Goal: Task Accomplishment & Management: Complete application form

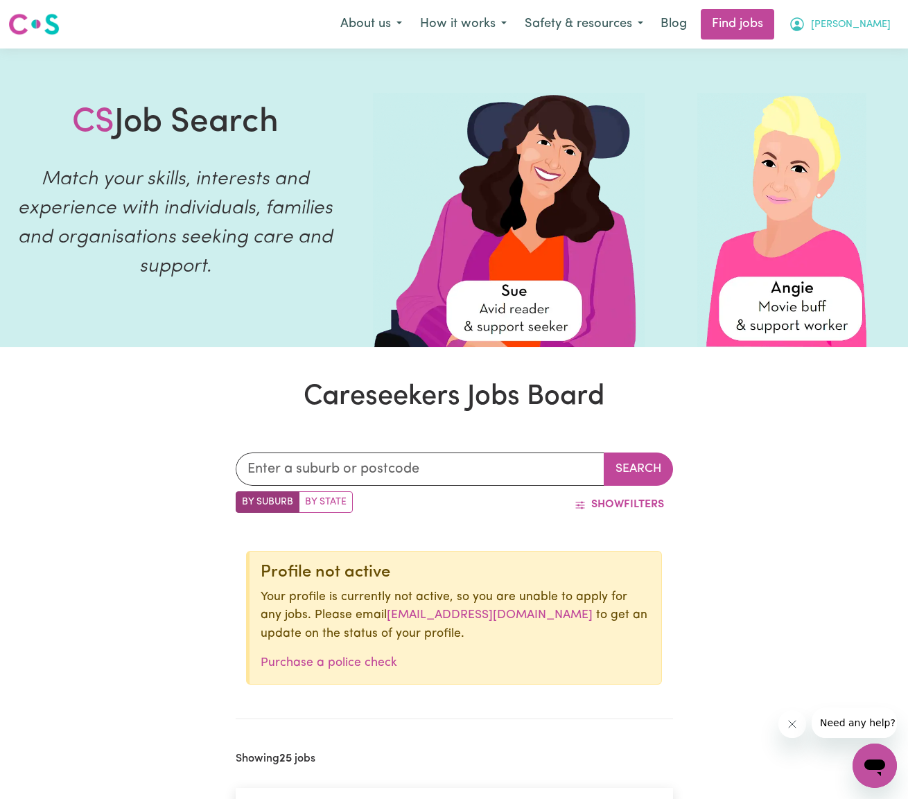
click at [874, 26] on button "[PERSON_NAME]" at bounding box center [840, 24] width 120 height 29
click at [848, 56] on link "My Account" at bounding box center [843, 54] width 109 height 26
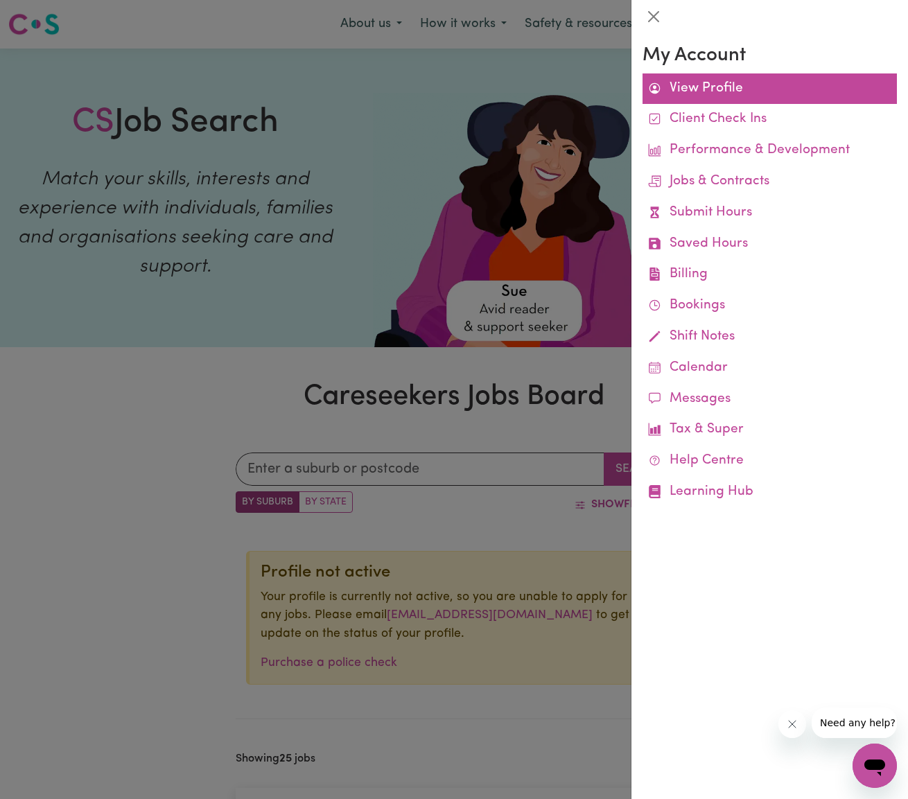
click at [728, 89] on link "View Profile" at bounding box center [769, 88] width 254 height 31
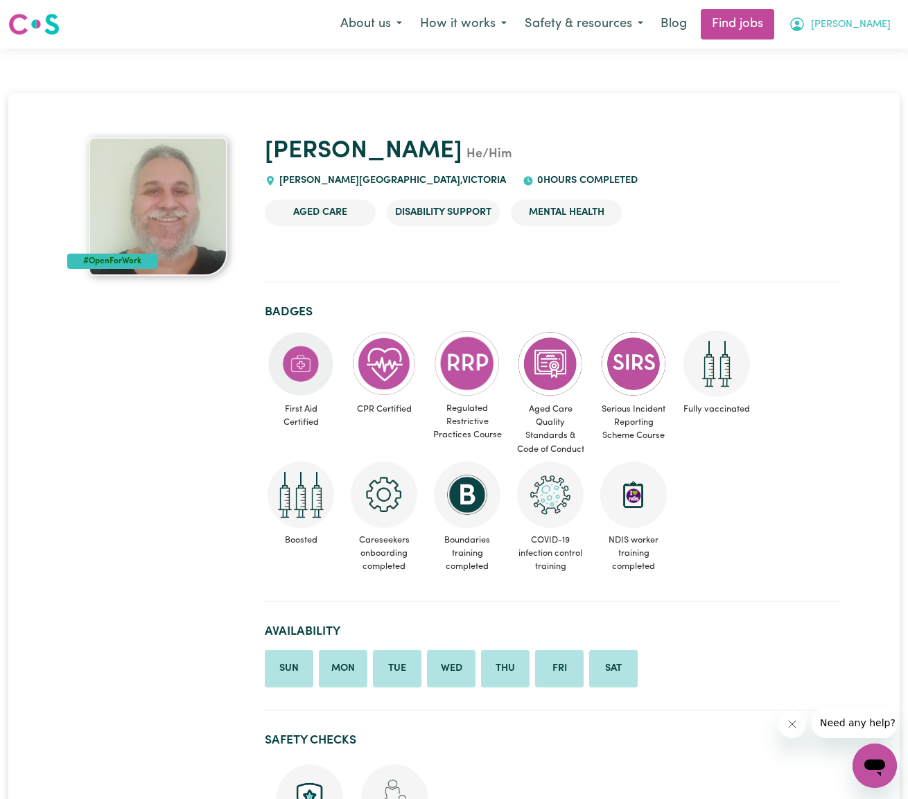
click at [880, 22] on span "[PERSON_NAME]" at bounding box center [851, 24] width 80 height 15
click at [832, 72] on link "My Dashboard" at bounding box center [843, 80] width 109 height 26
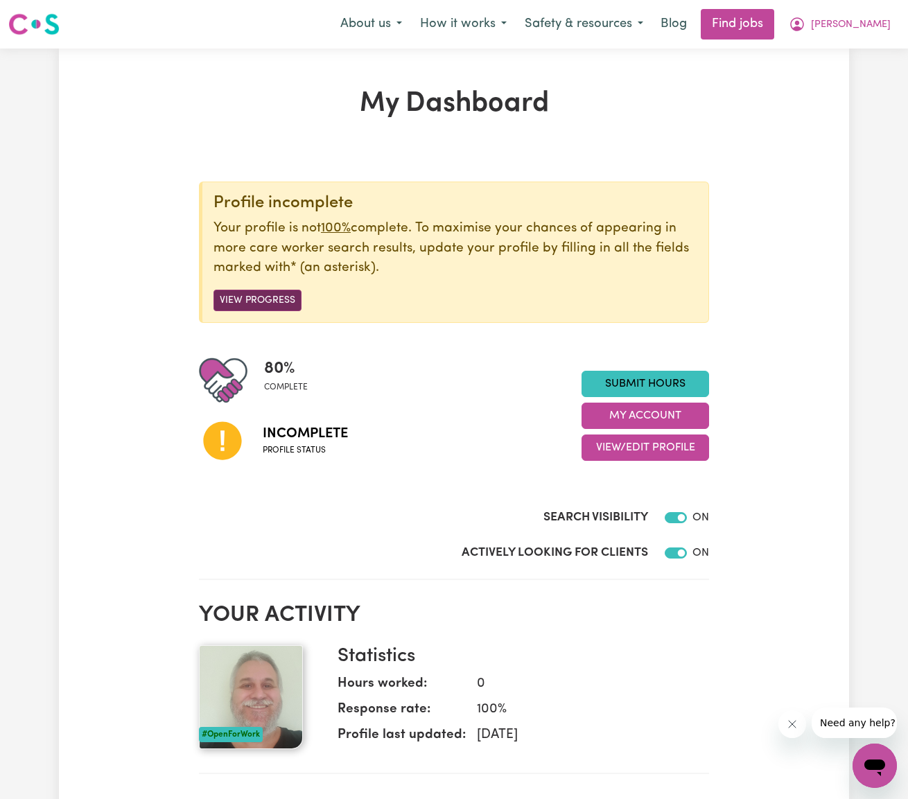
drag, startPoint x: 242, startPoint y: 293, endPoint x: 256, endPoint y: 292, distance: 13.9
click at [242, 293] on button "View Progress" at bounding box center [257, 300] width 88 height 21
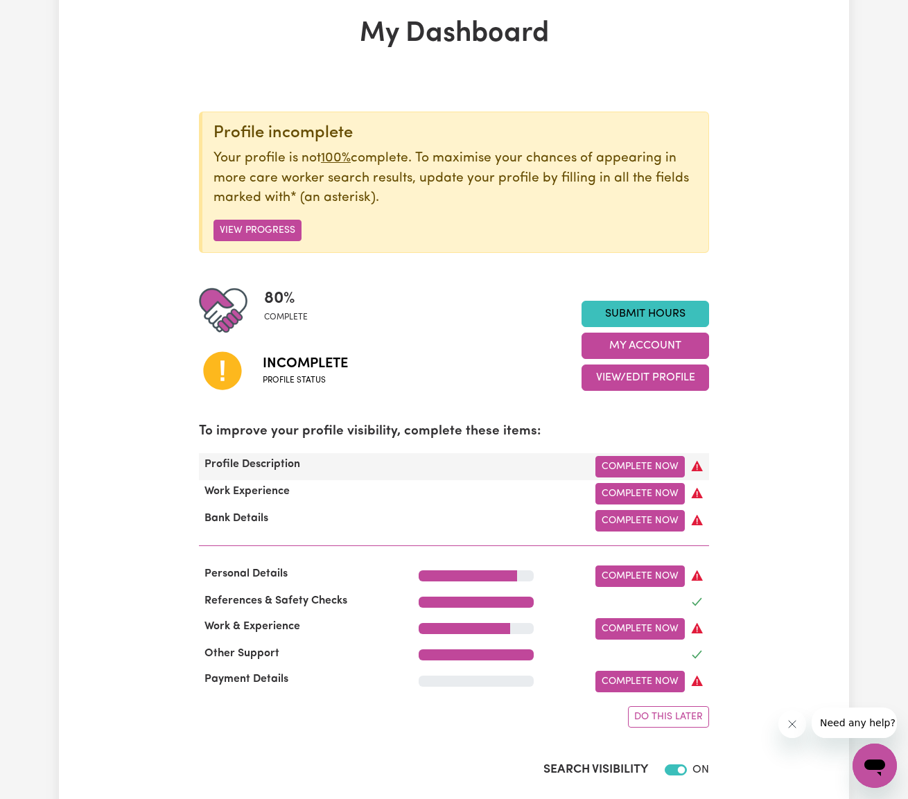
scroll to position [74, 0]
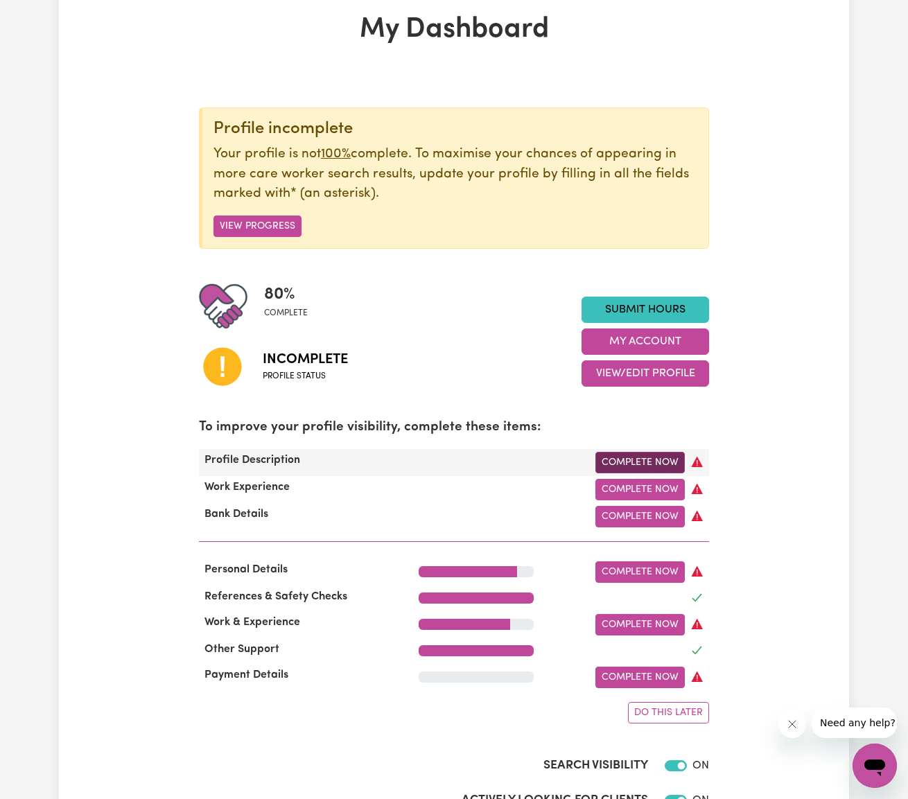
click at [624, 457] on link "Complete Now" at bounding box center [639, 462] width 89 height 21
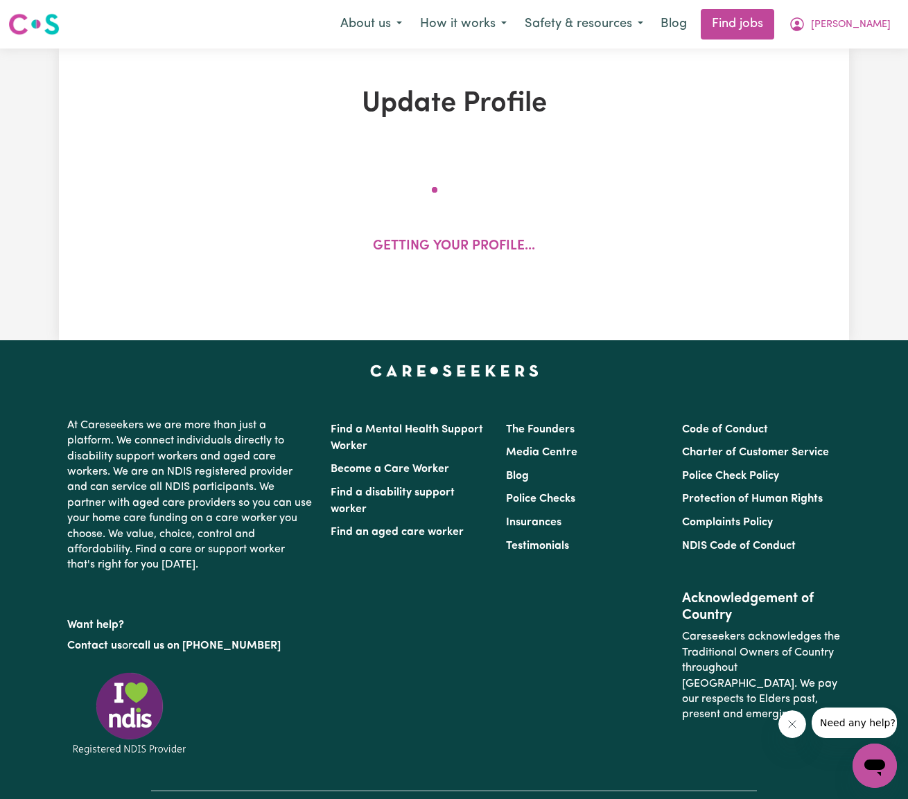
select select "[DEMOGRAPHIC_DATA]"
select select "[DEMOGRAPHIC_DATA] Citizen"
select select "Studying a healthcare related degree or qualification"
select select "58"
select select "83"
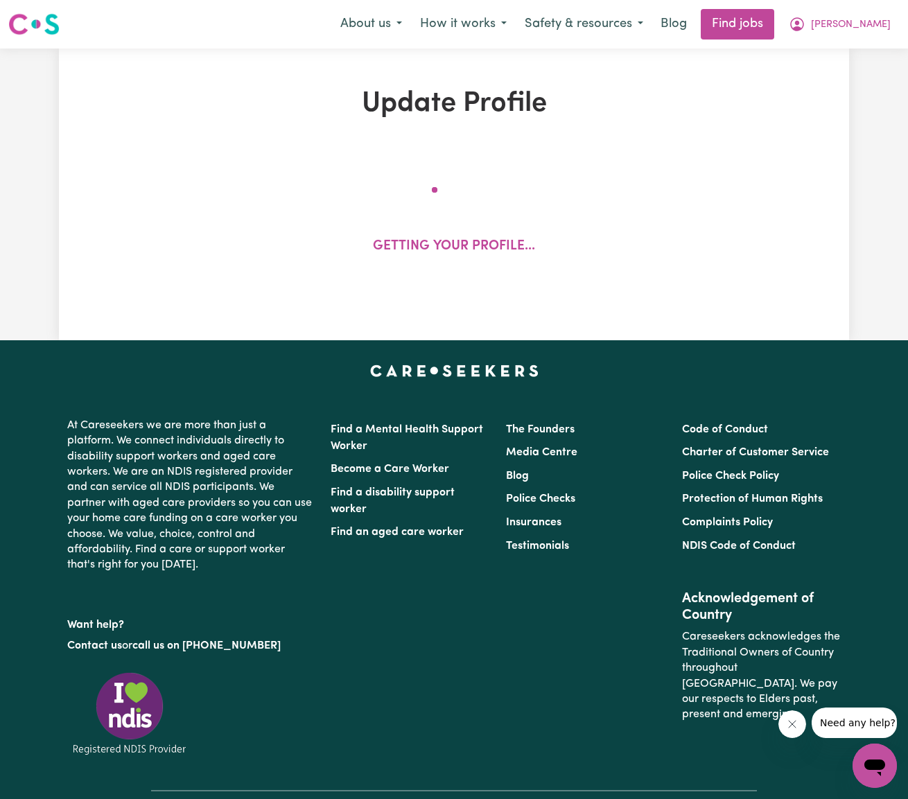
select select "93"
select select "110"
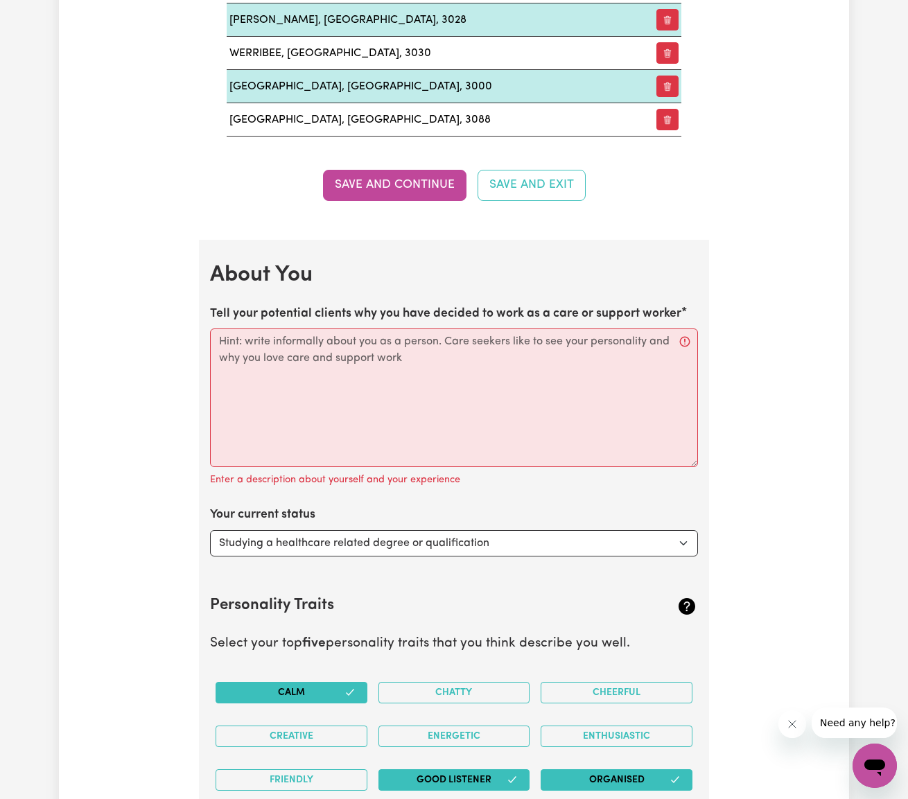
scroll to position [1990, 0]
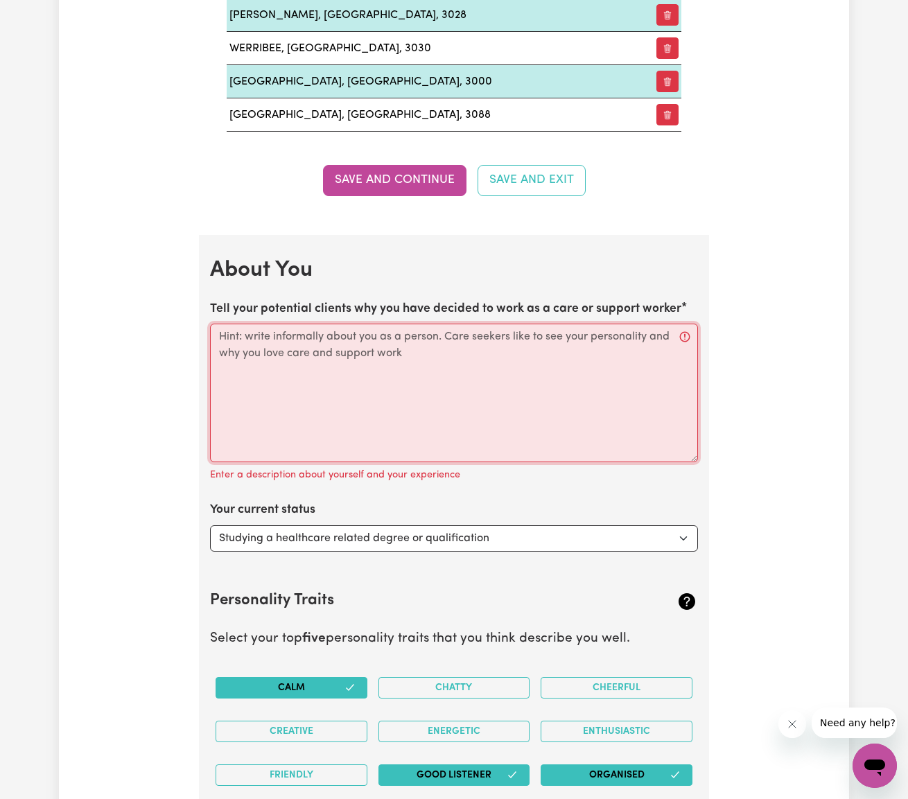
click at [326, 363] on textarea "Tell your potential clients why you have decided to work as a care or support w…" at bounding box center [454, 393] width 488 height 139
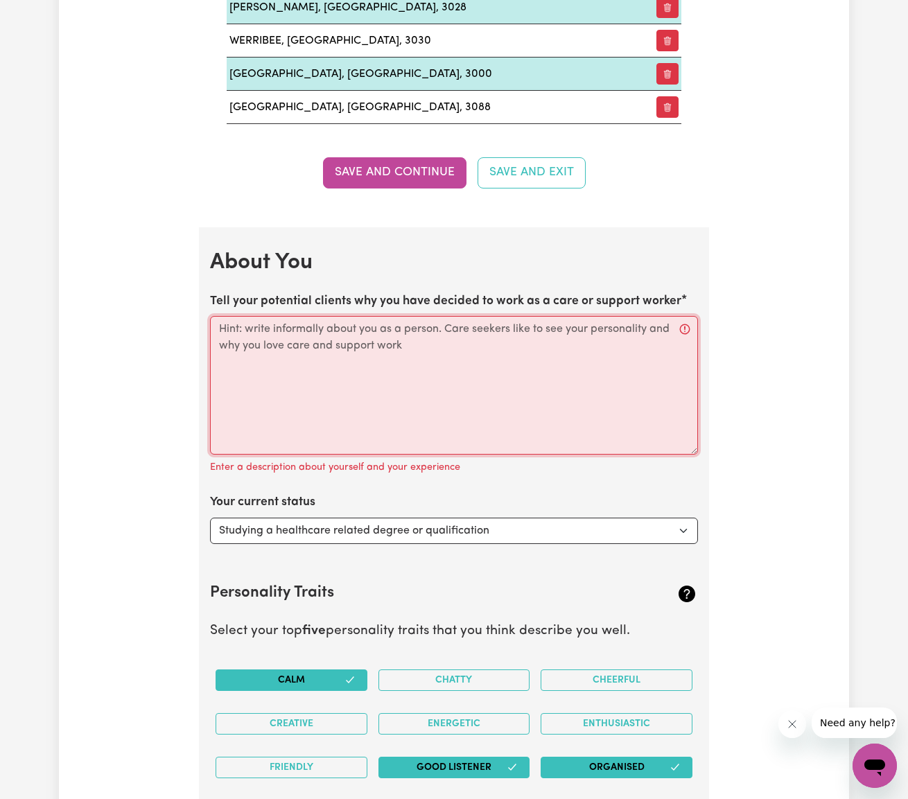
click at [684, 324] on textarea "Tell your potential clients why you have decided to work as a care or support w…" at bounding box center [454, 385] width 488 height 139
click at [437, 321] on textarea "Tell your potential clients why you have decided to work as a care or support w…" at bounding box center [454, 385] width 488 height 139
click at [335, 322] on textarea "Tell your potential clients why you have decided to work as a care or support w…" at bounding box center [454, 385] width 488 height 139
select select "Embarking on a career change into the care industry"
click at [283, 329] on textarea "Tell your potential clients why you have decided to work as a care or support w…" at bounding box center [454, 385] width 488 height 139
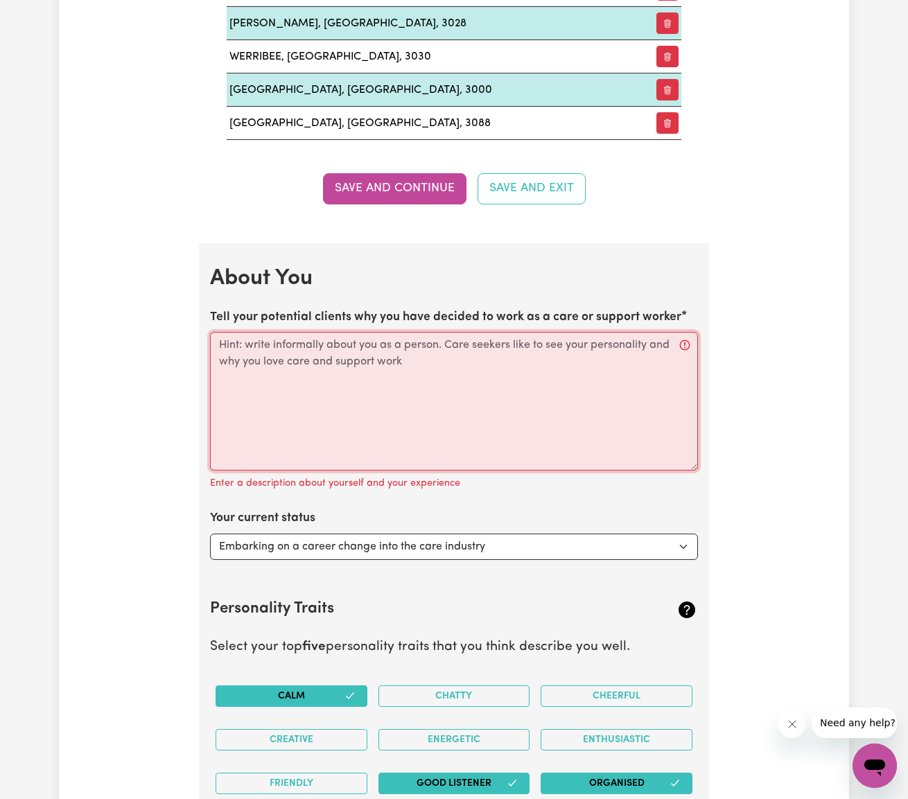
scroll to position [2007, 0]
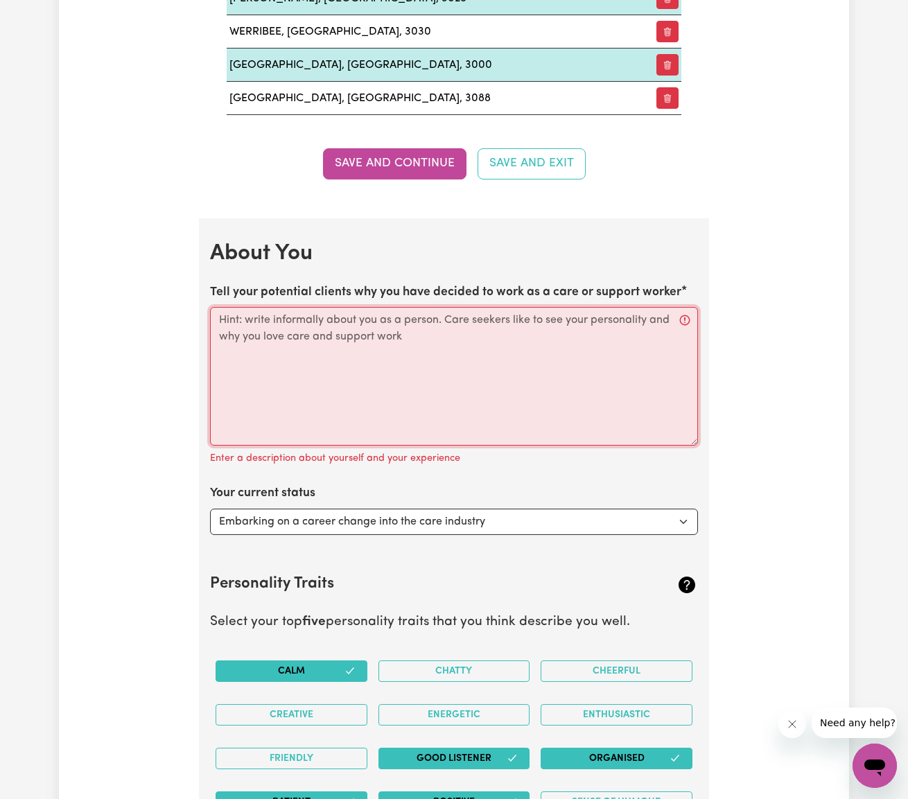
click at [293, 318] on textarea "Tell your potential clients why you have decided to work as a care or support w…" at bounding box center [454, 376] width 488 height 139
click at [292, 318] on textarea "Tell your potential clients why you have decided to work as a care or support w…" at bounding box center [454, 376] width 488 height 139
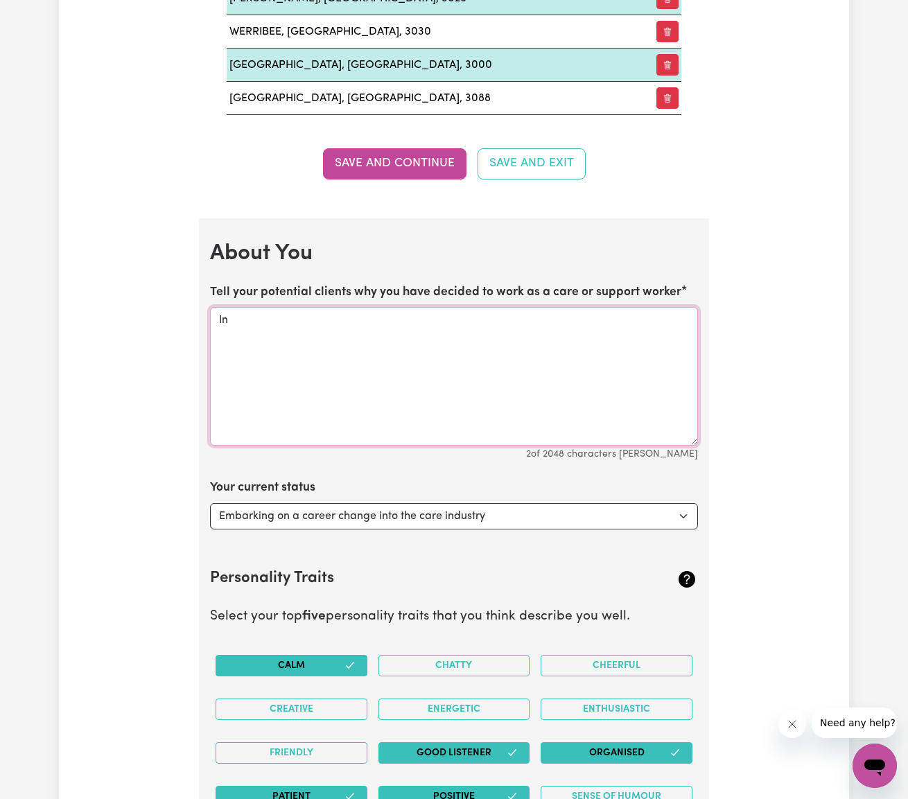
type textarea "I"
type textarea "i"
type textarea "In [DATE]"
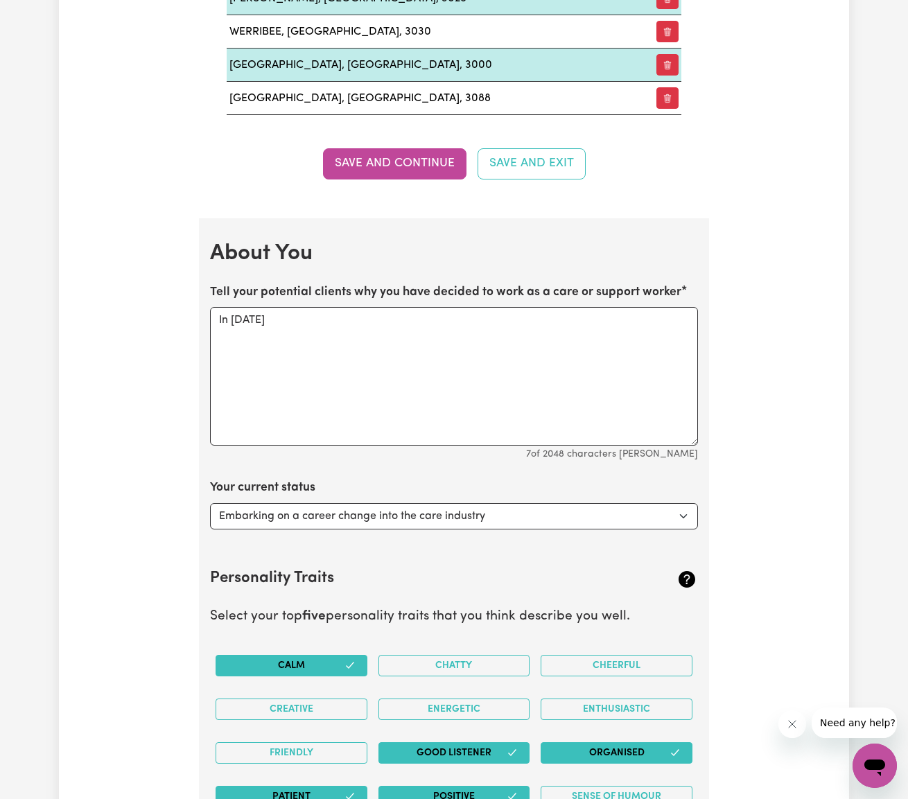
scroll to position [1999, 0]
